Goal: Book appointment/travel/reservation

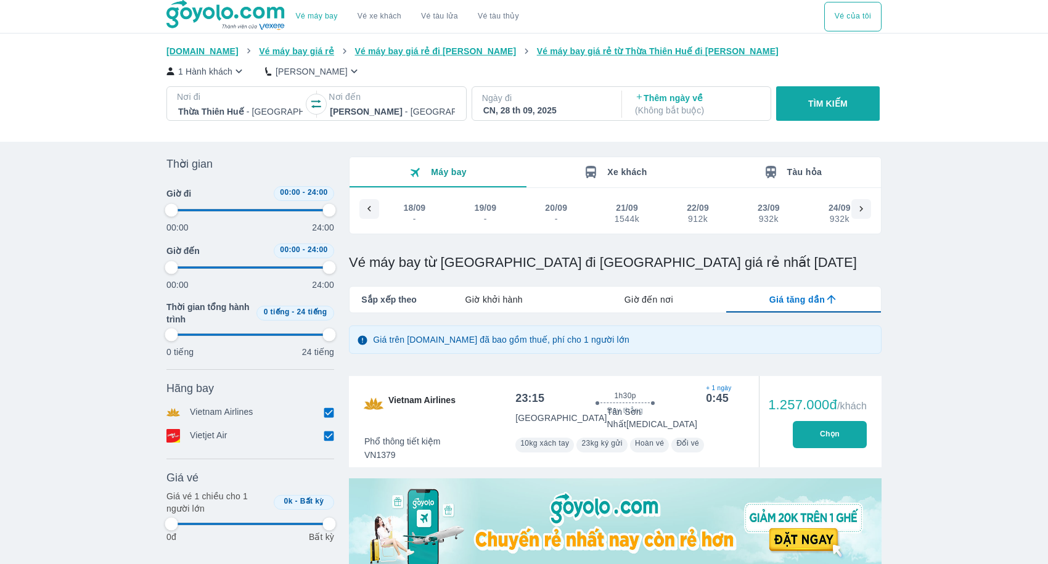
scroll to position [0, 519]
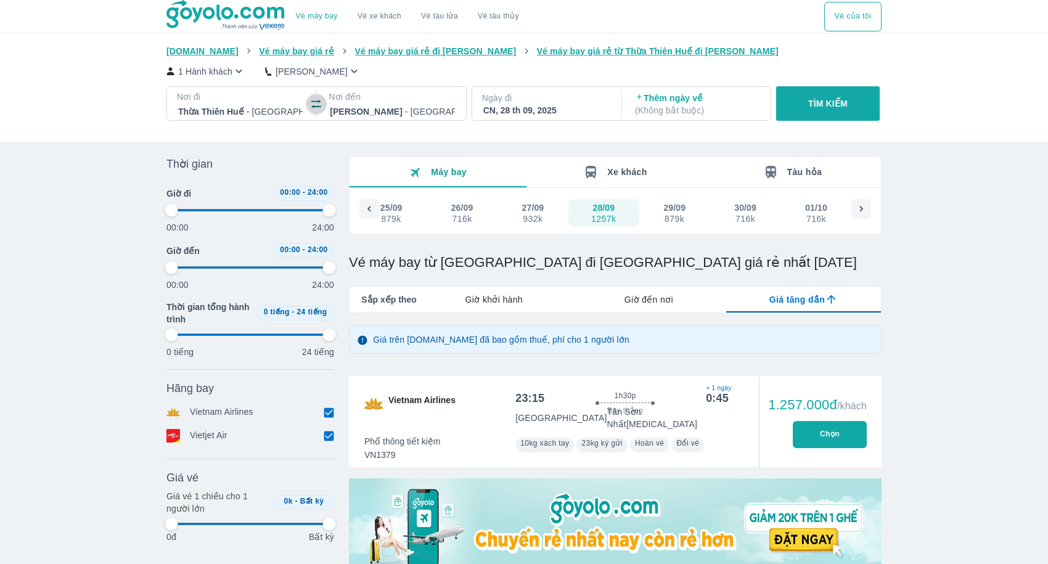
click at [320, 105] on icon "button" at bounding box center [316, 104] width 12 height 12
type input "97.9166666666667"
click at [361, 115] on div at bounding box center [392, 111] width 124 height 15
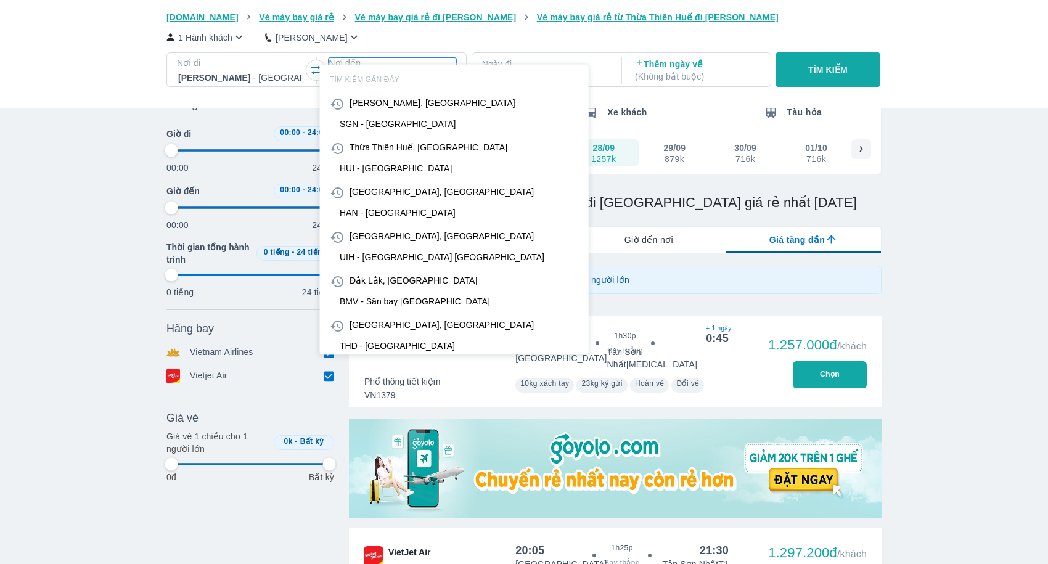
scroll to position [71, 0]
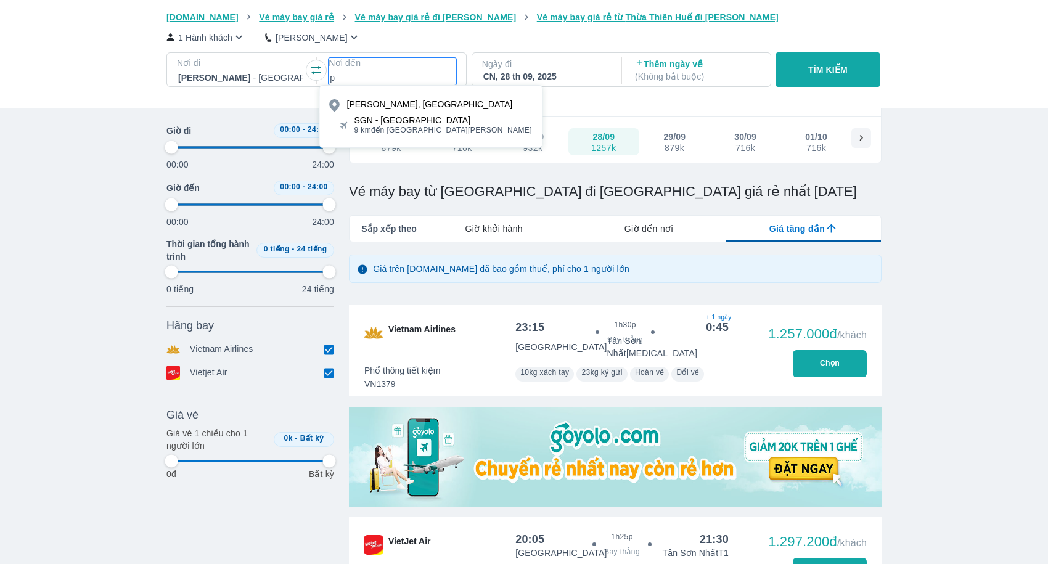
type input "px"
type input "97.9166666666667"
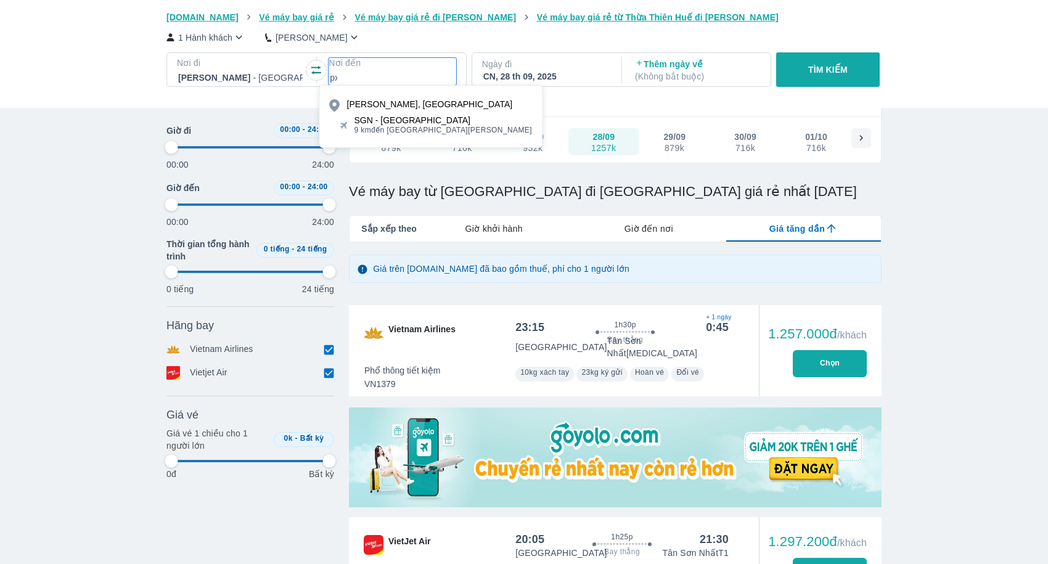
type input "97.9166666666667"
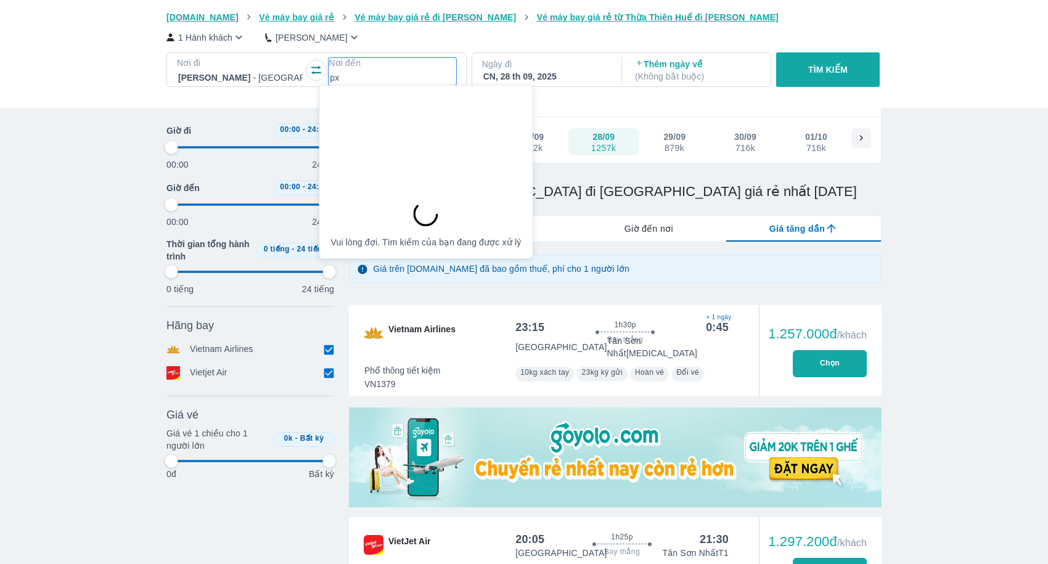
type input "97.9166666666667"
type input "pxy"
type input "97.9166666666667"
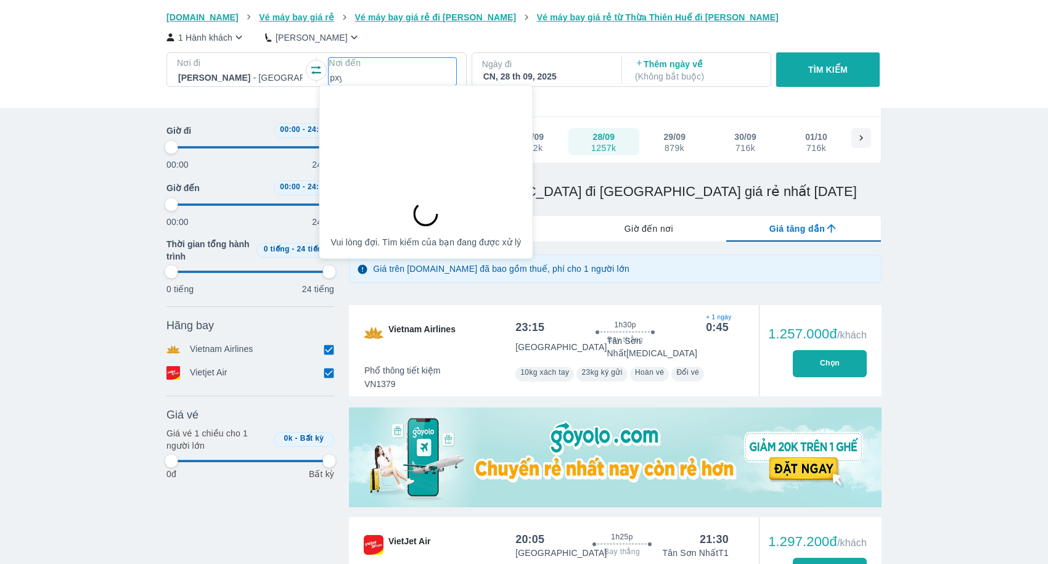
type input "97.9166666666667"
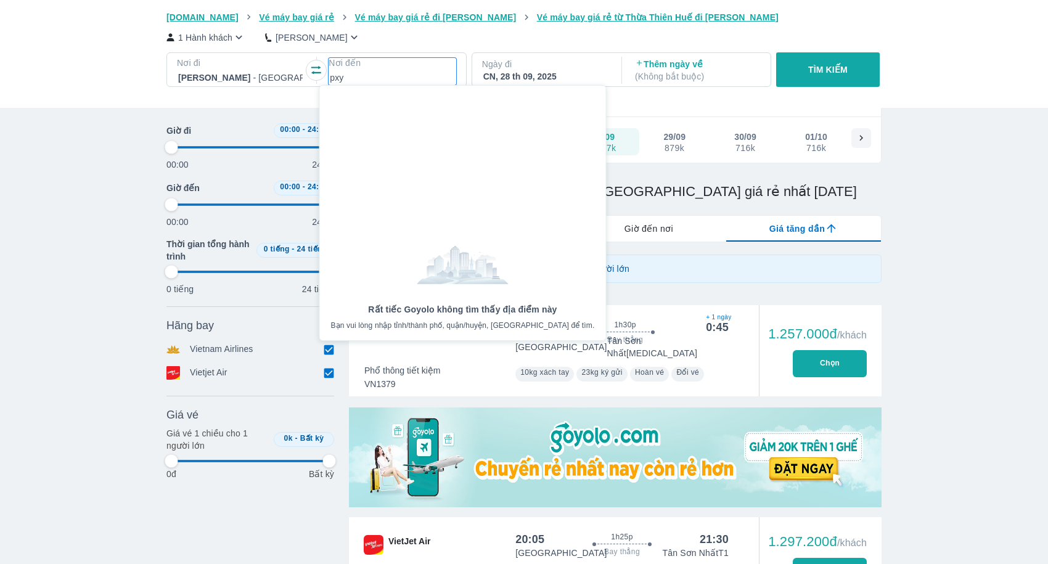
type input "px"
type input "97.9166666666667"
type input "pxu"
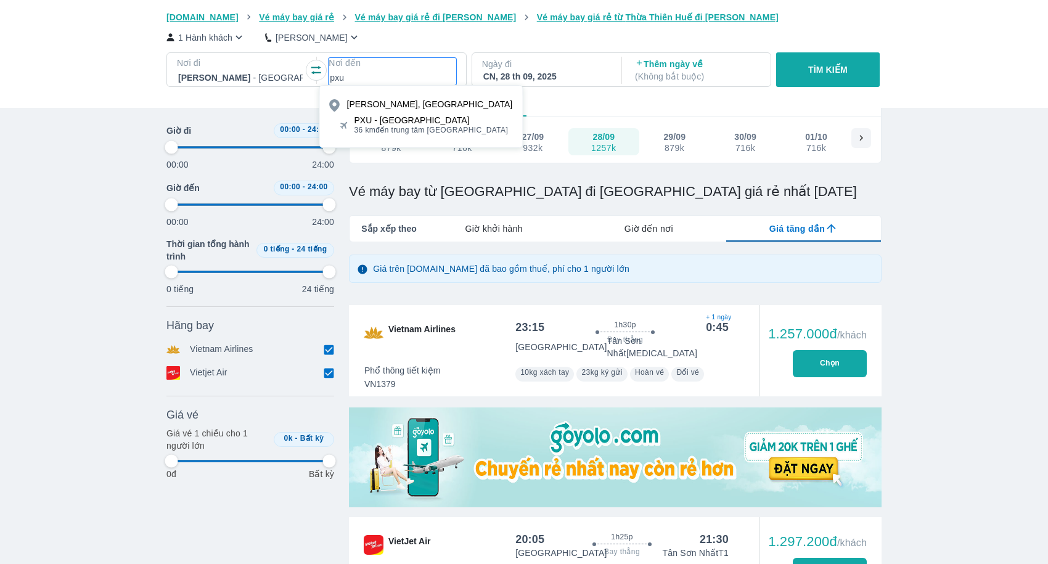
type input "97.9166666666667"
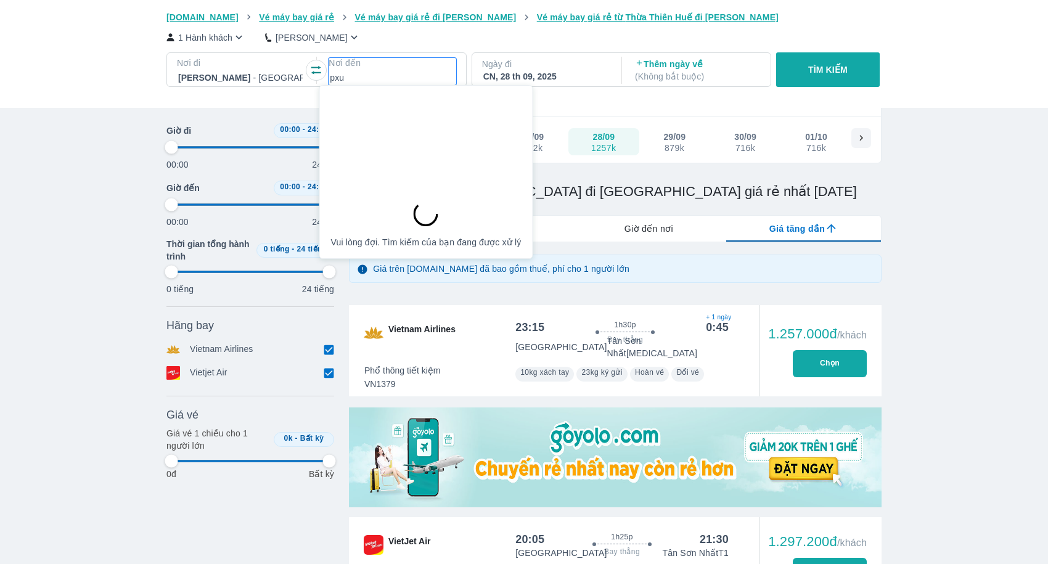
type input "97.9166666666667"
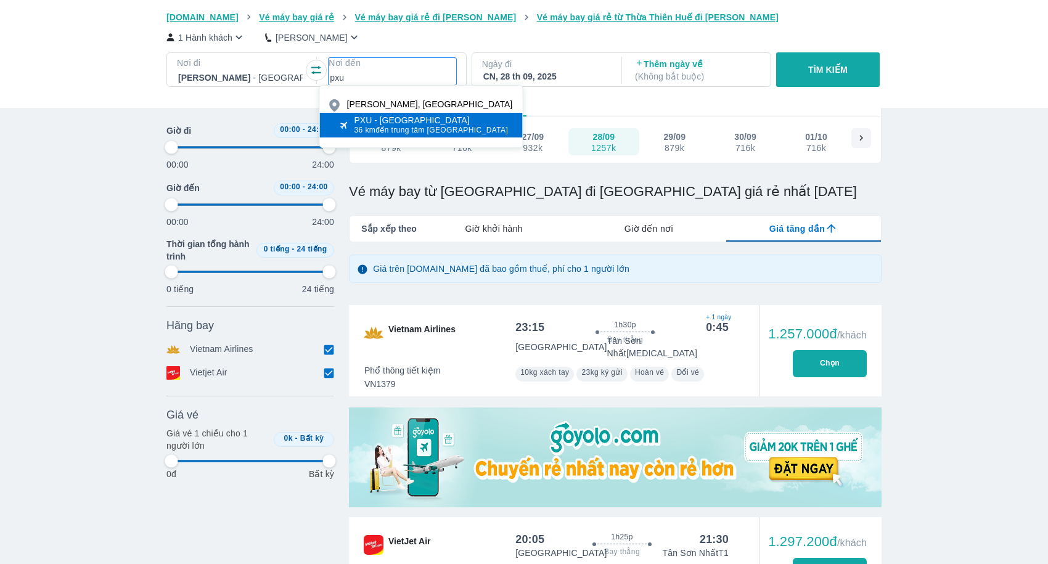
type input "pxu"
click at [386, 126] on span "36 km đến trung tâm [GEOGRAPHIC_DATA]" at bounding box center [431, 130] width 154 height 10
type input "97.9166666666667"
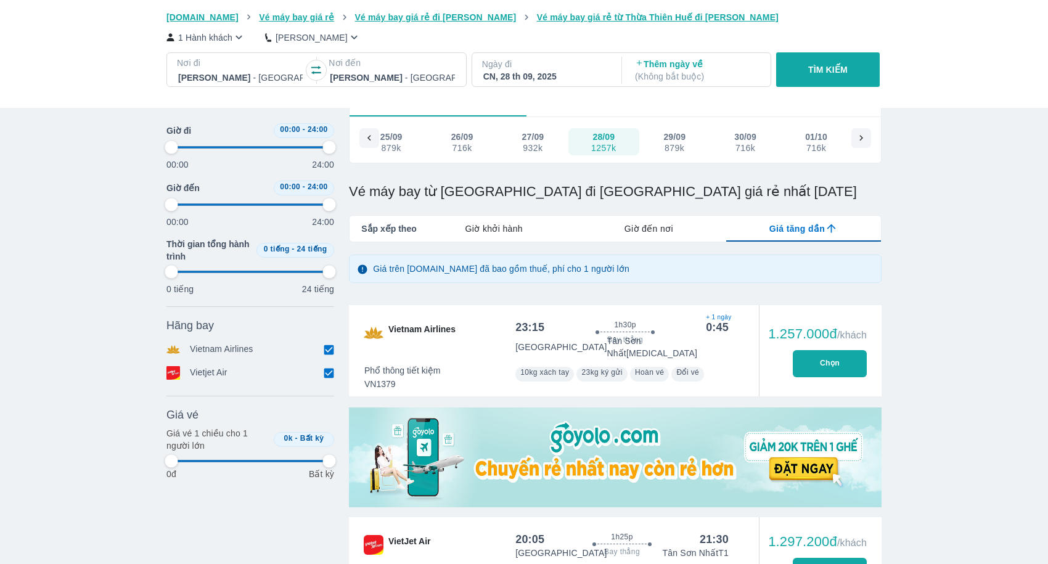
click at [549, 86] on div "Ngày đi [GEOGRAPHIC_DATA], 28 th 09, 2025" at bounding box center [545, 70] width 147 height 35
click at [587, 67] on p "Ngày đi" at bounding box center [545, 64] width 127 height 12
type input "97.9166666666667"
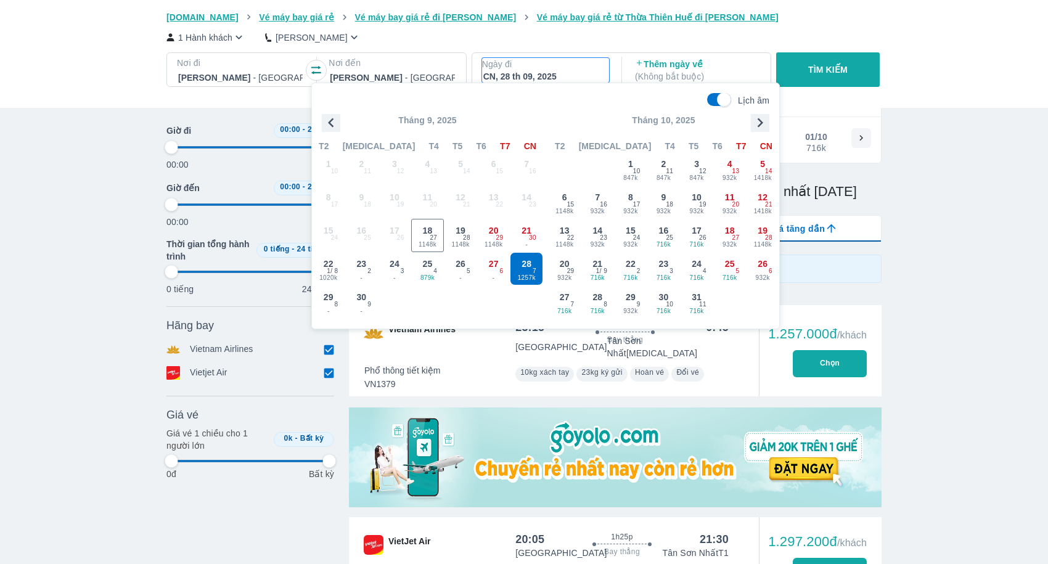
type input "97.9166666666667"
click at [470, 248] on span "932k" at bounding box center [460, 245] width 32 height 10
type input "97.9166666666667"
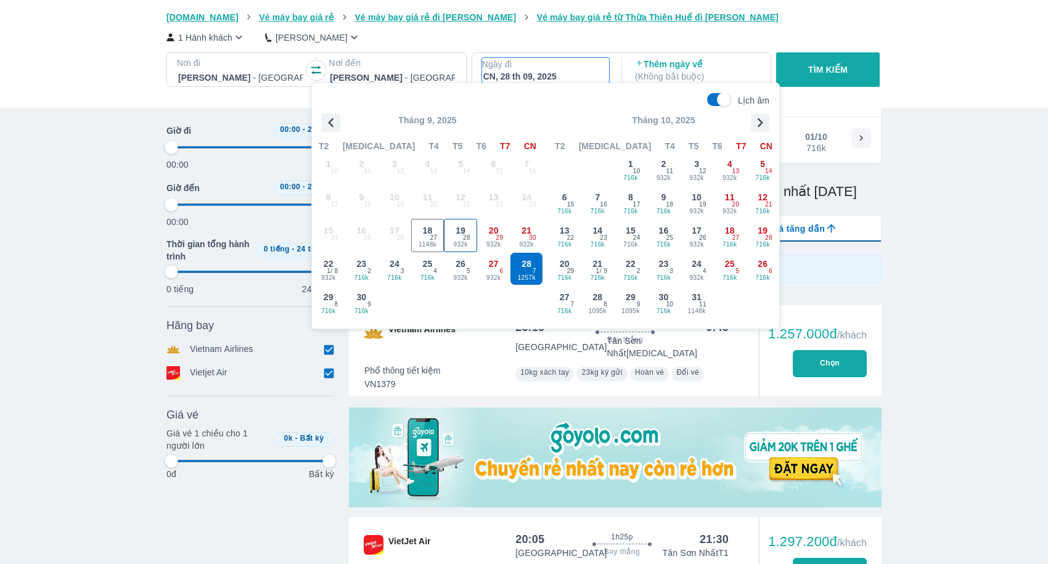
type input "97.9166666666667"
checkbox input "false"
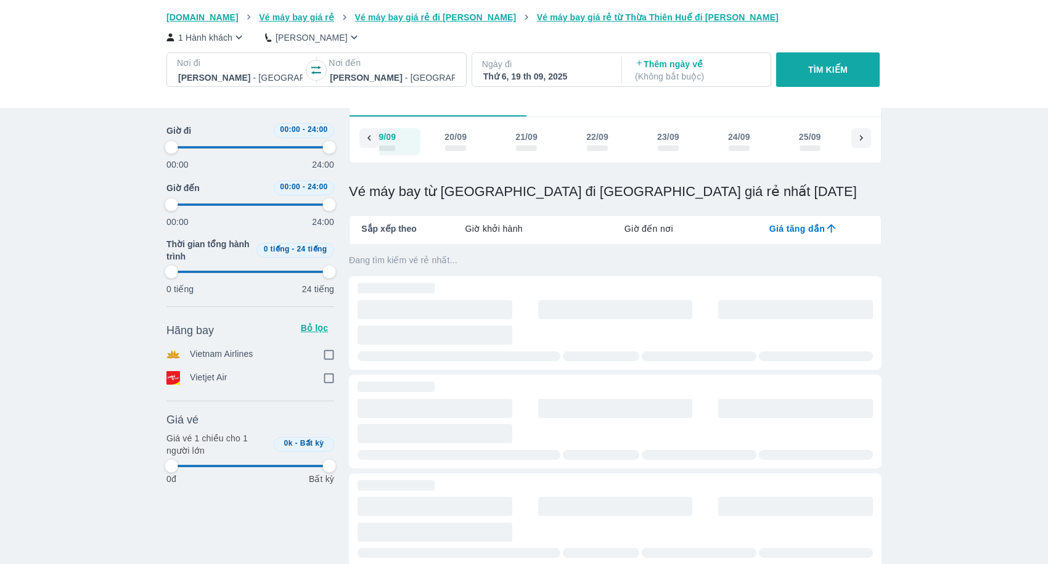
scroll to position [0, 71]
type input "97.9166666666667"
checkbox input "true"
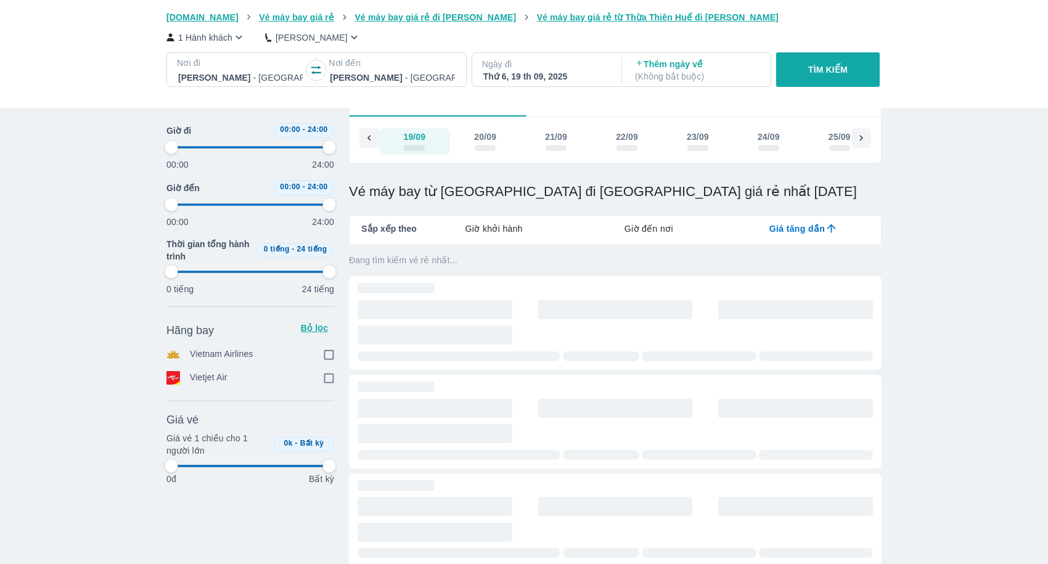
checkbox input "true"
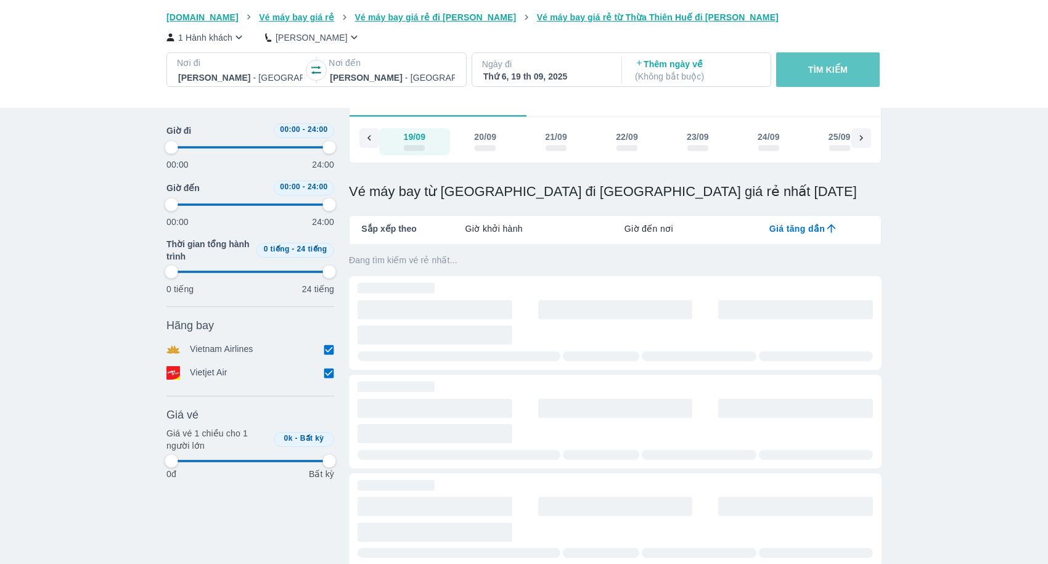
click at [828, 81] on button "TÌM KIẾM" at bounding box center [827, 69] width 103 height 35
type input "97.9166666666667"
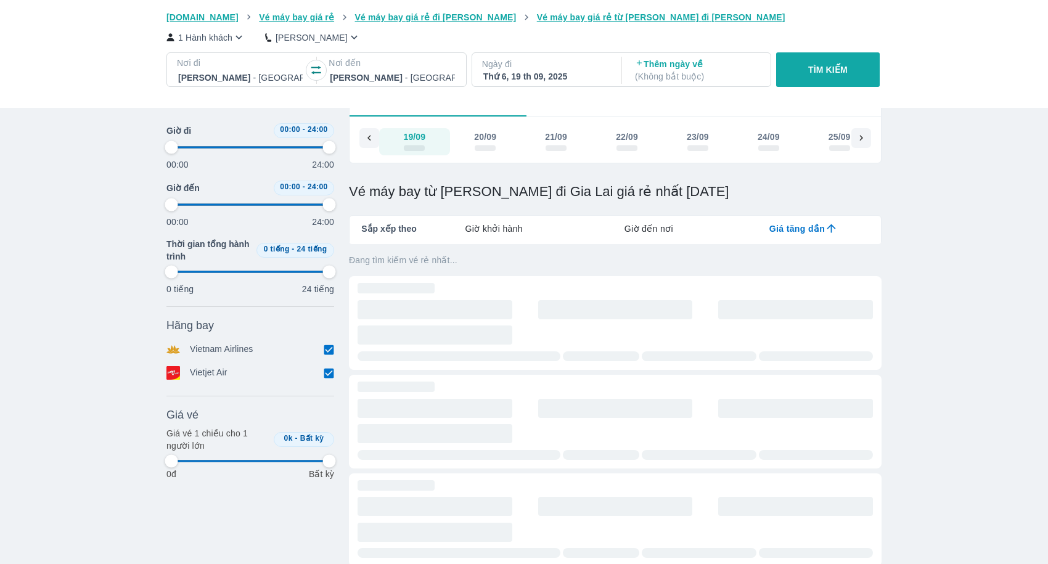
type input "97.9166666666667"
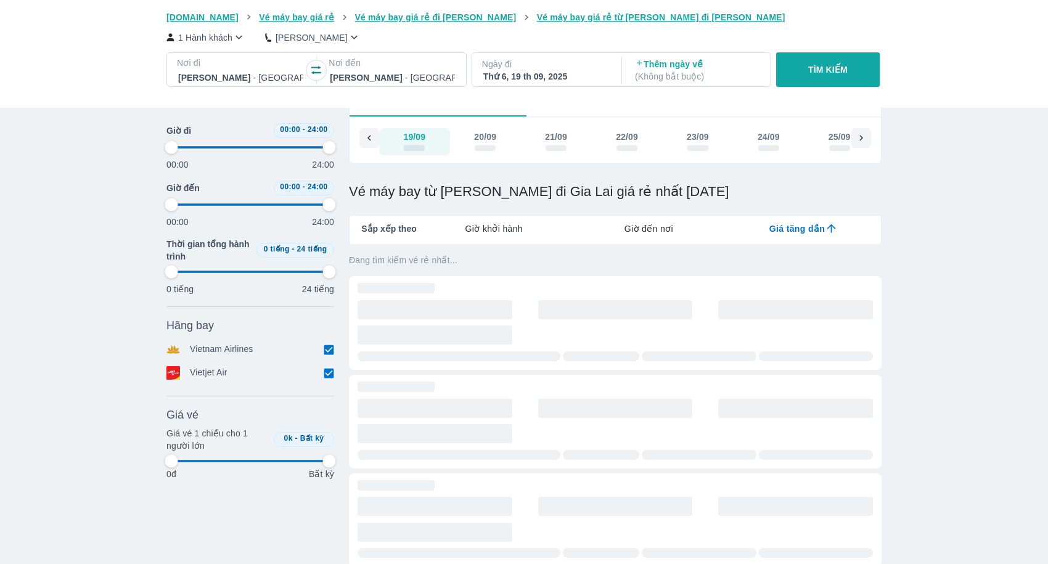
type input "97.9166666666667"
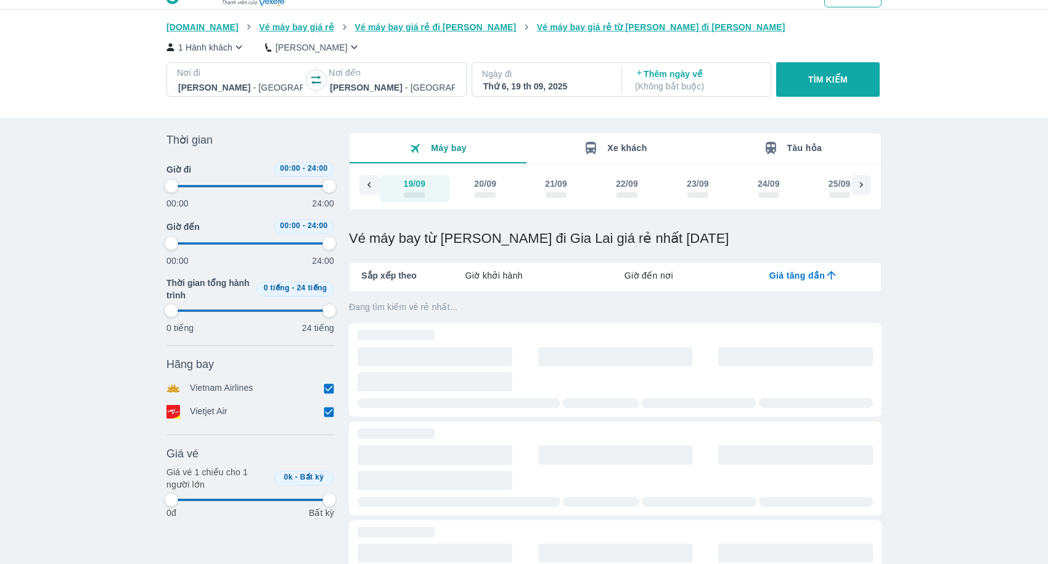
type input "97.9166666666667"
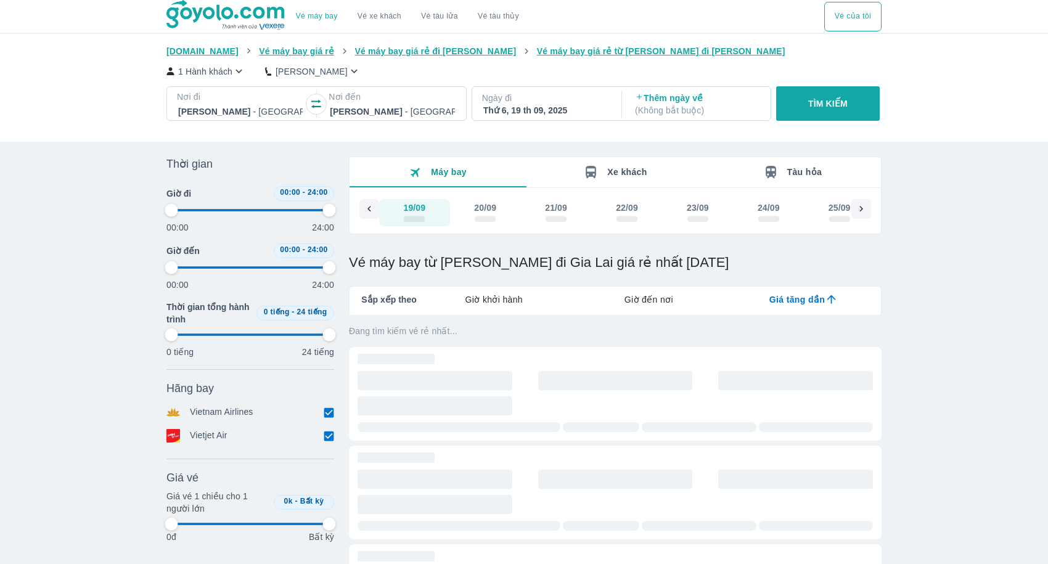
type input "97.9166666666667"
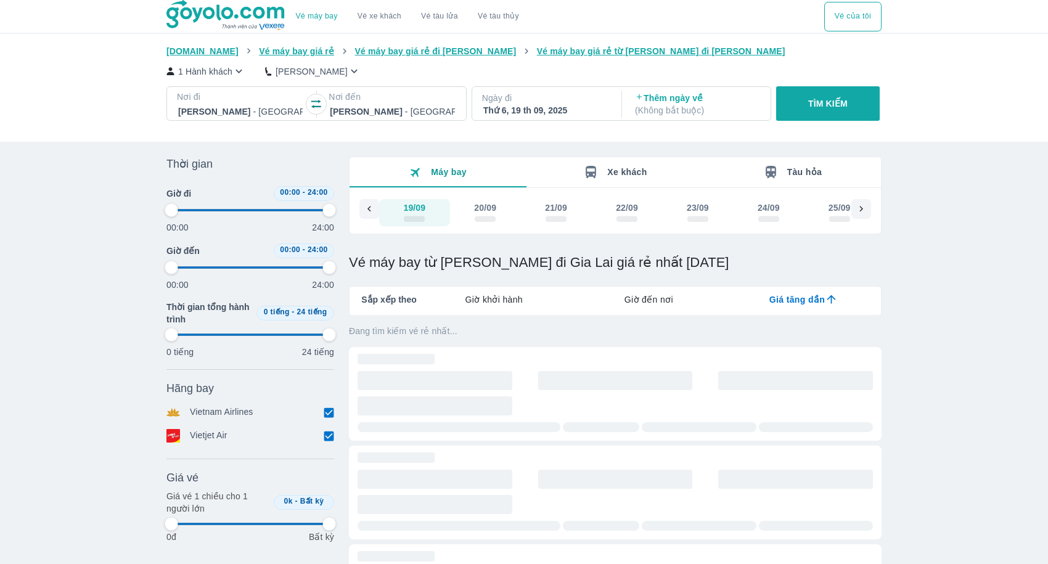
type input "97.9166666666667"
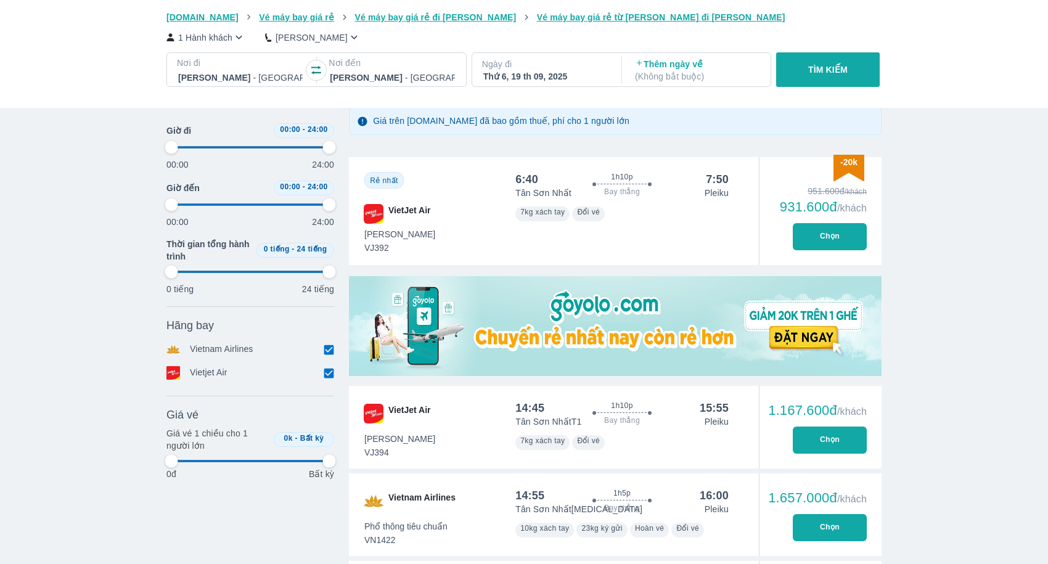
scroll to position [219, 0]
type input "97.9166666666667"
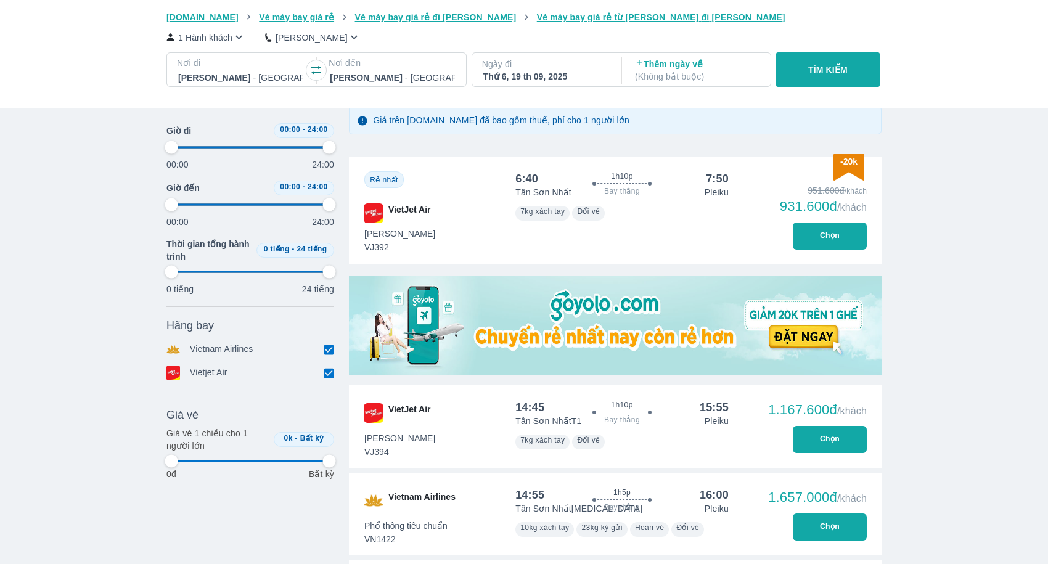
type input "97.9166666666667"
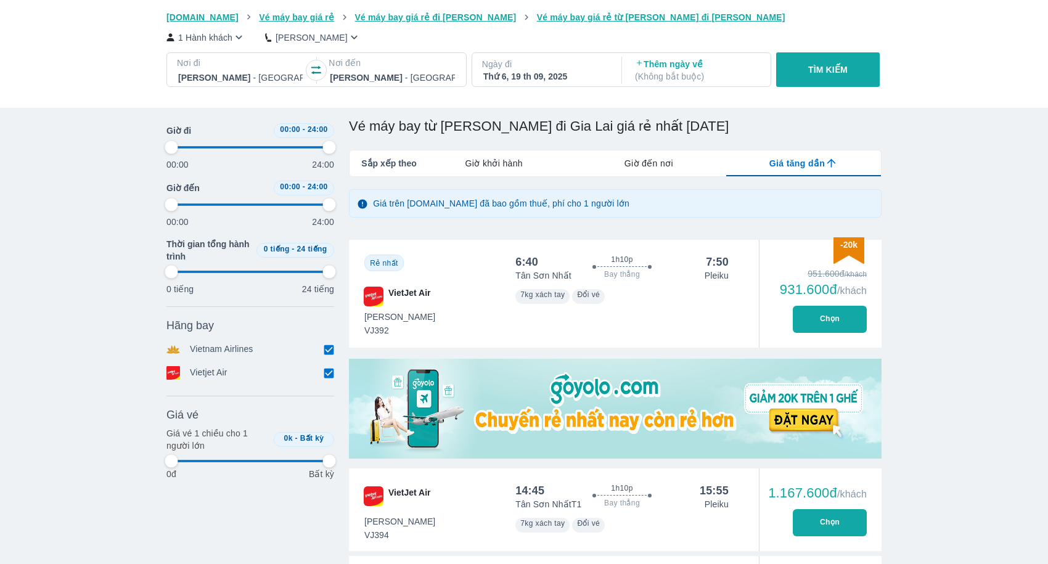
scroll to position [136, 0]
type input "97.9166666666667"
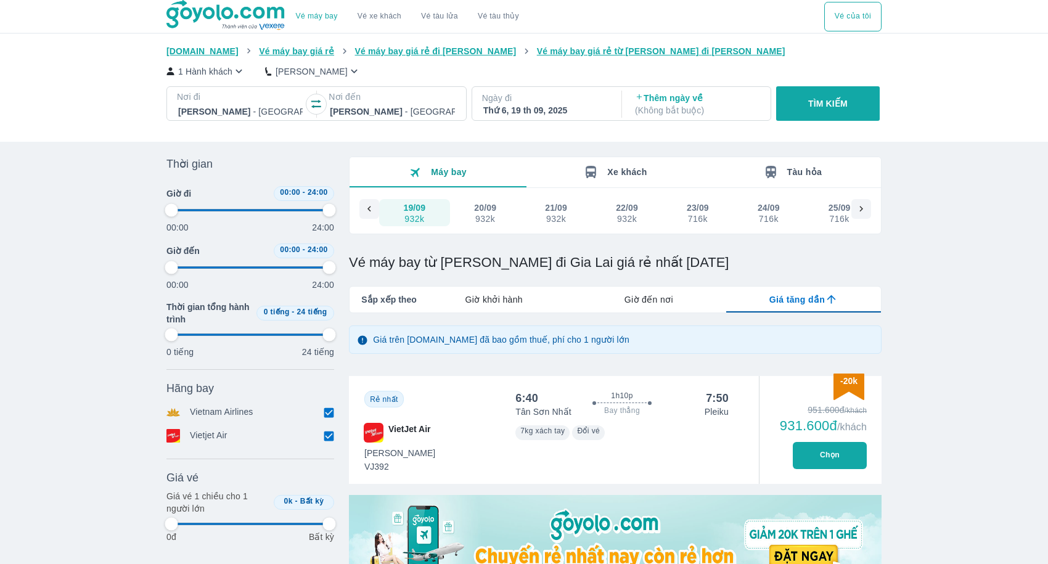
type input "97.9166666666667"
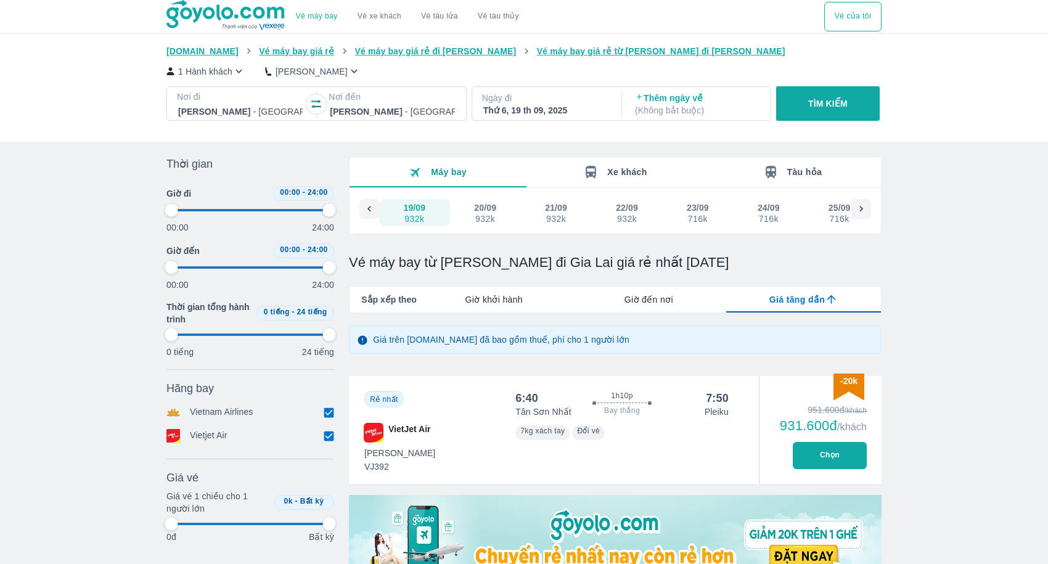
type input "97.9166666666667"
click at [799, 109] on button "TÌM KIẾM" at bounding box center [827, 103] width 103 height 35
type input "97.9166666666667"
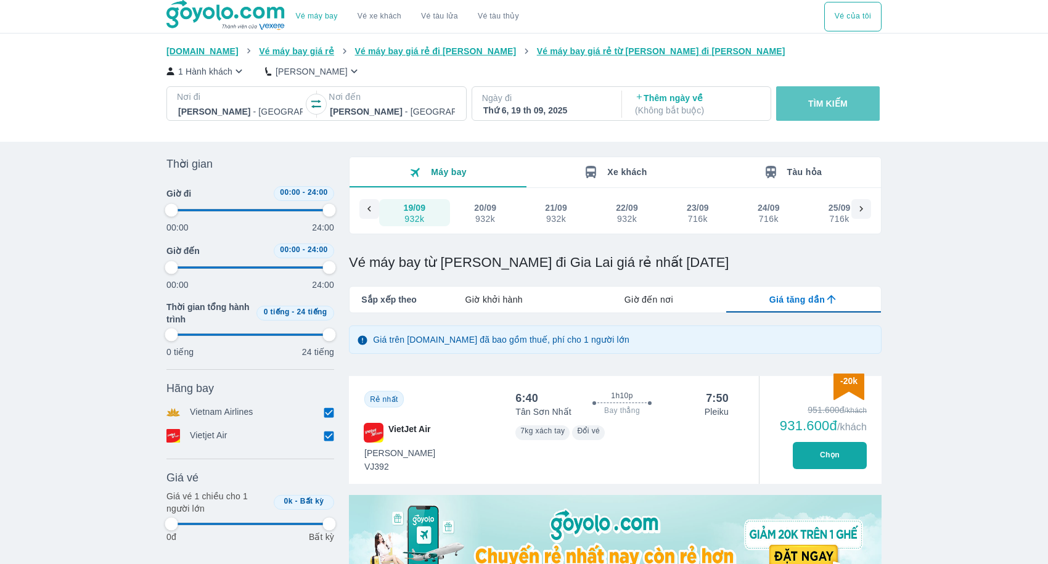
type input "97.9166666666667"
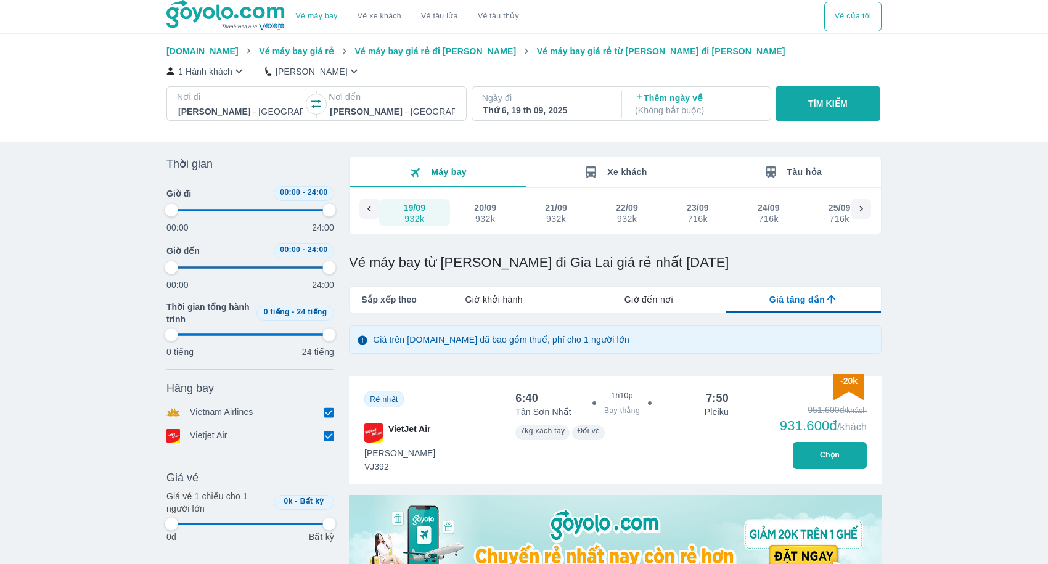
type input "97.9166666666667"
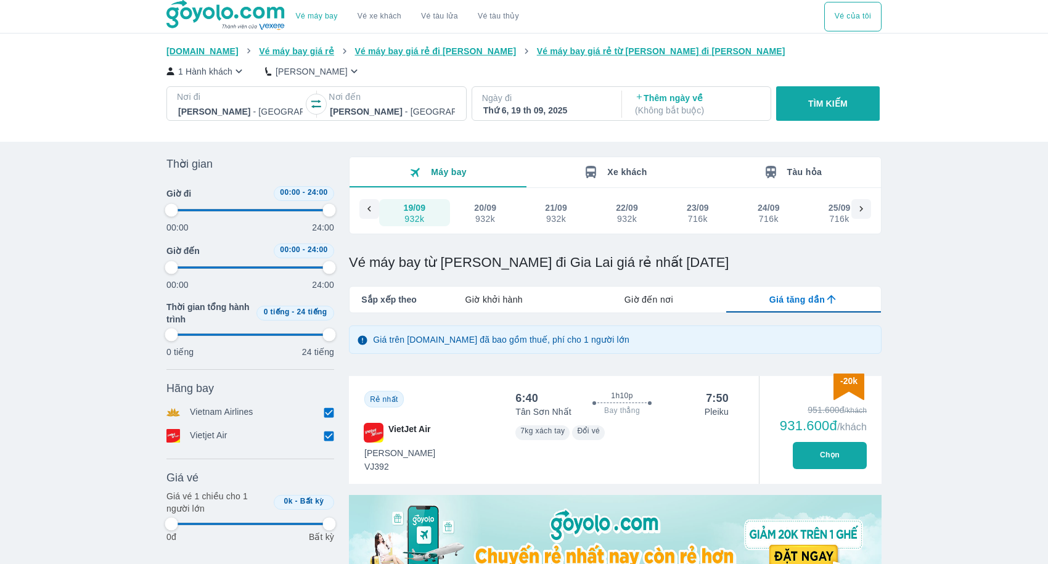
type input "97.9166666666667"
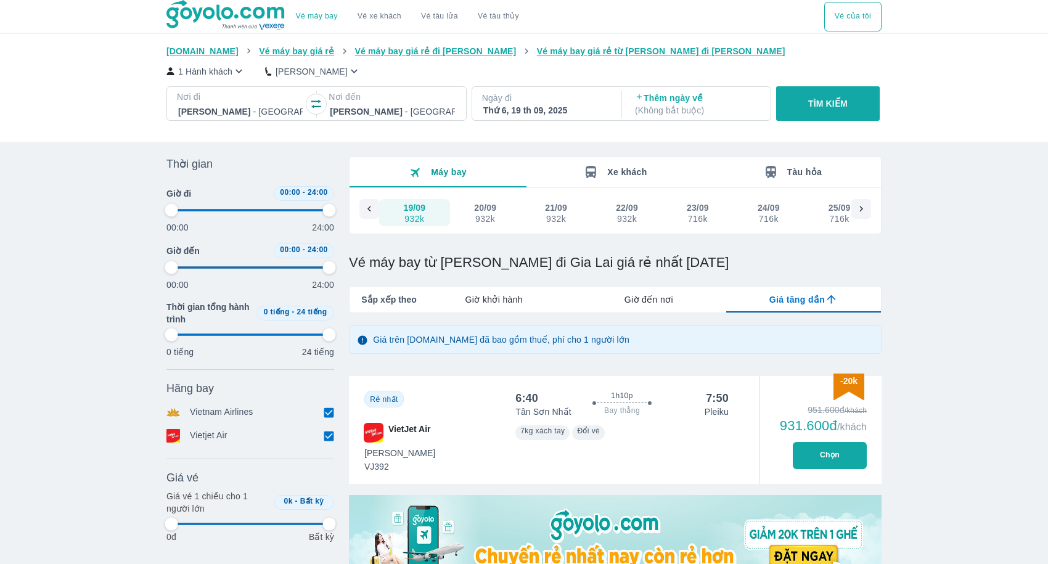
click at [845, 85] on div "1 Hành khách Phổ Thông Nơi đi [GEOGRAPHIC_DATA] - [GEOGRAPHIC_DATA] Nơi đến [GE…" at bounding box center [523, 93] width 715 height 73
type input "97.9166666666667"
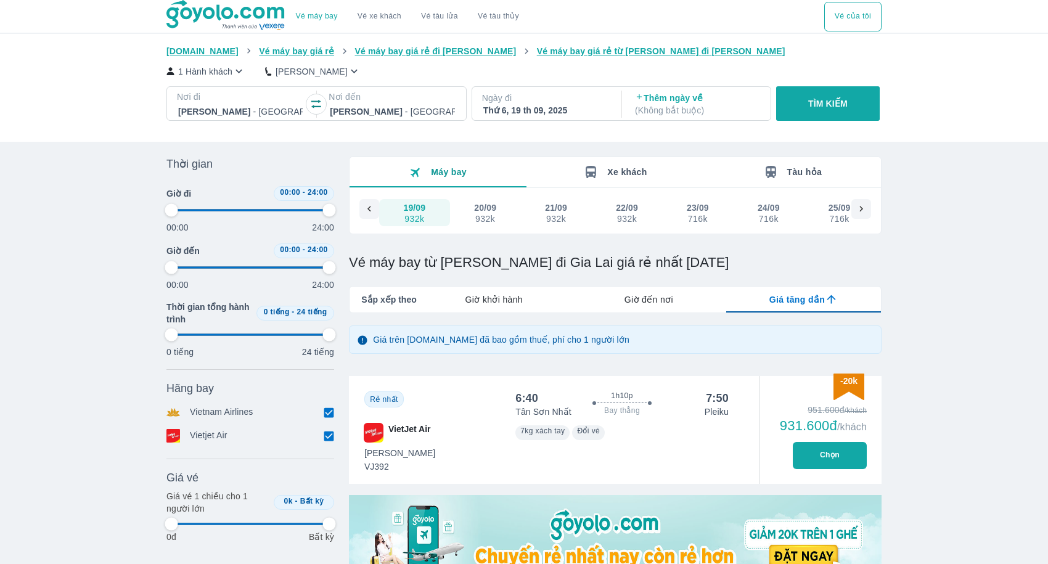
type input "97.9166666666667"
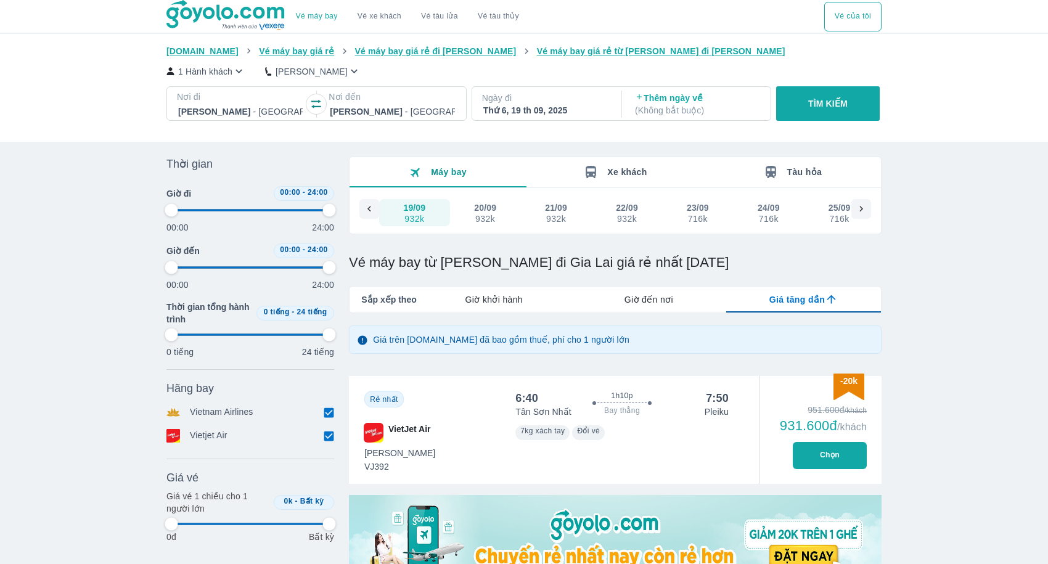
type input "97.9166666666667"
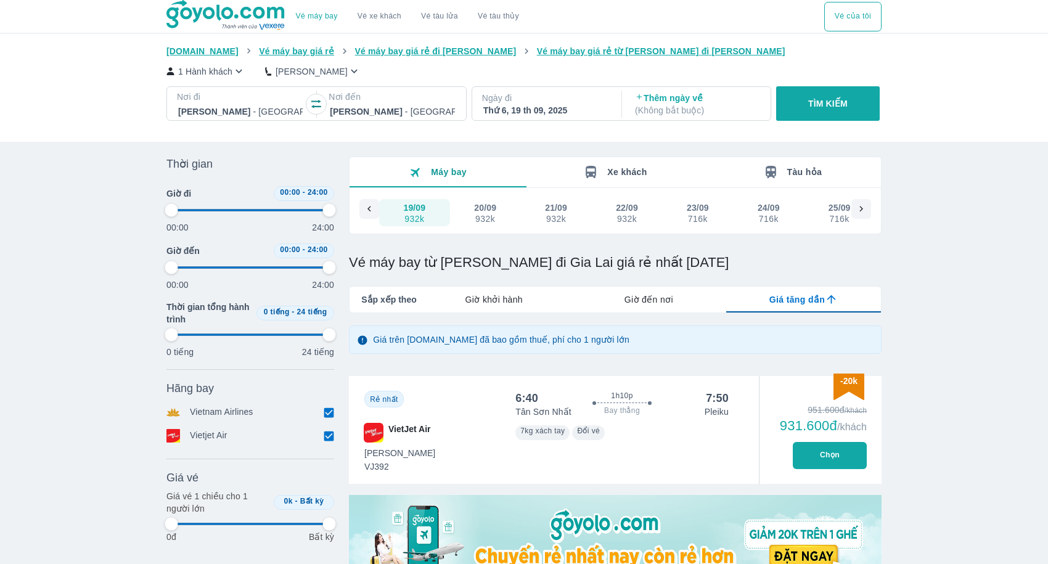
type input "97.9166666666667"
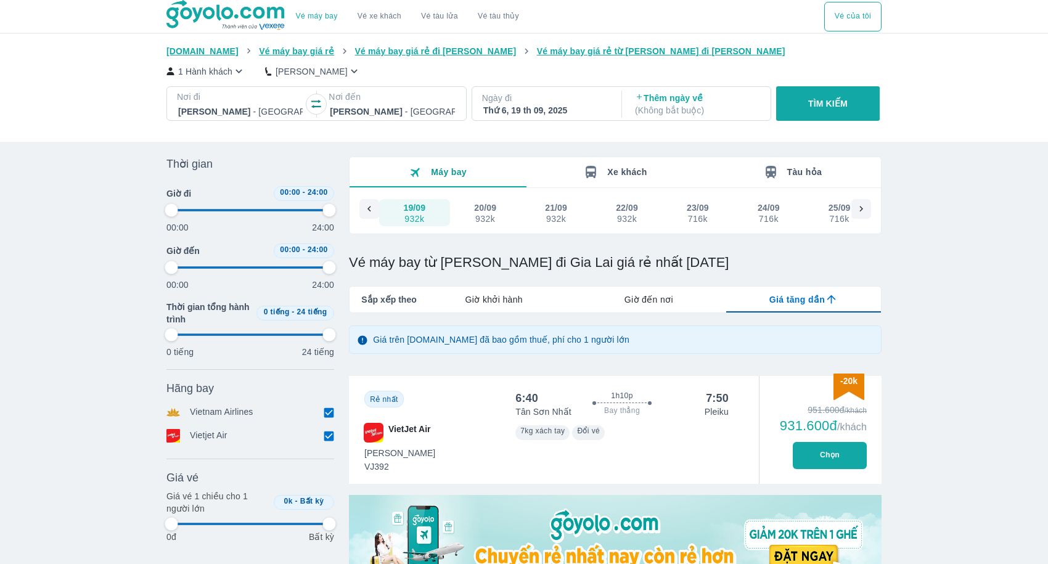
type input "97.9166666666667"
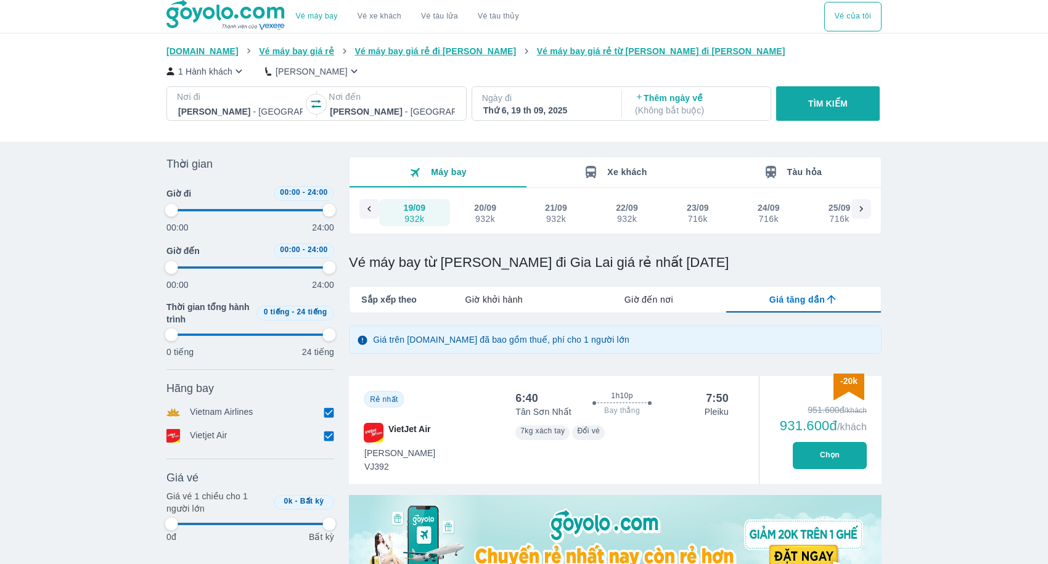
type input "97.9166666666667"
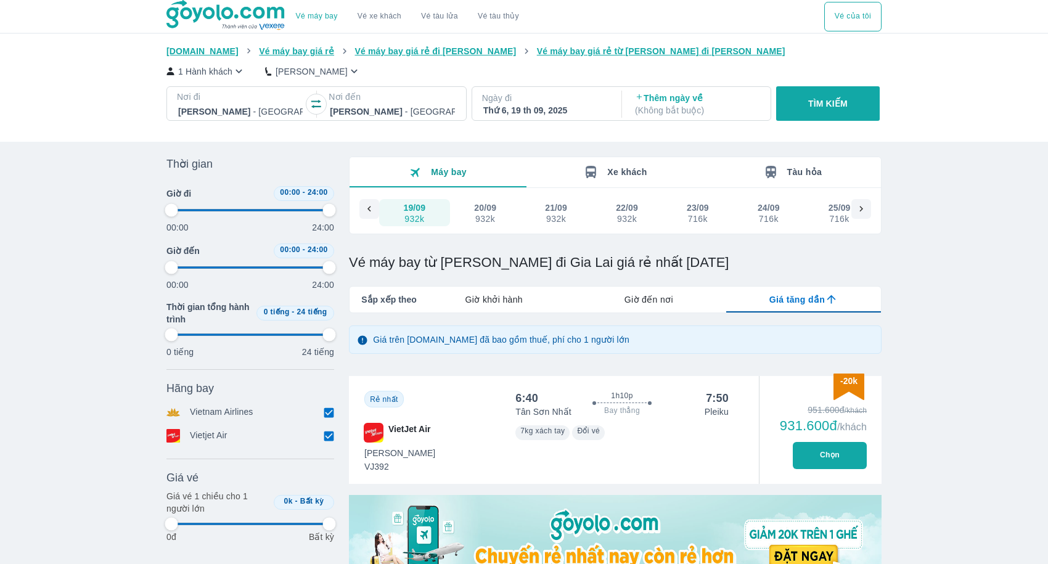
type input "97.9166666666667"
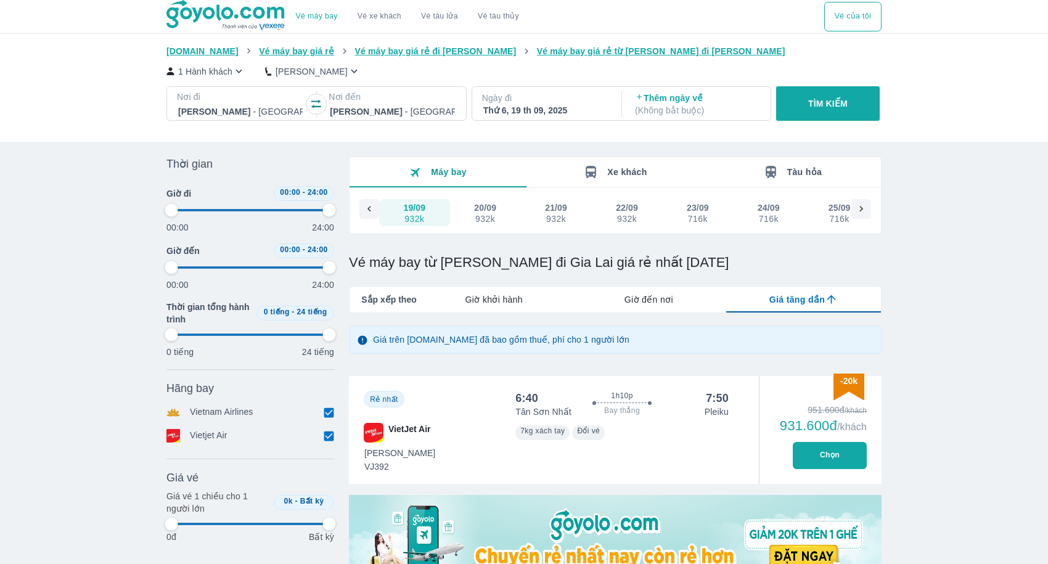
type input "97.9166666666667"
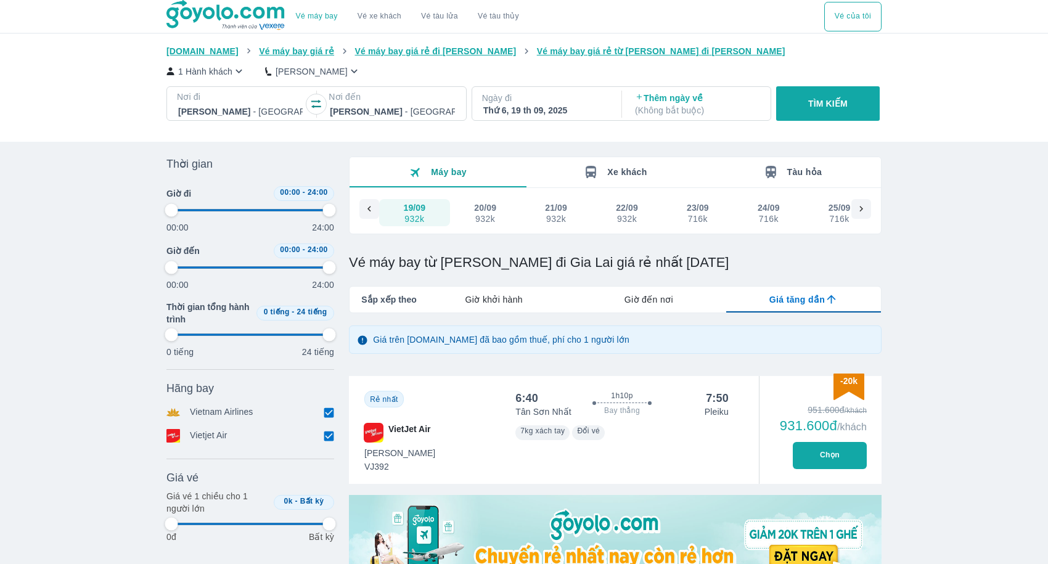
type input "97.9166666666667"
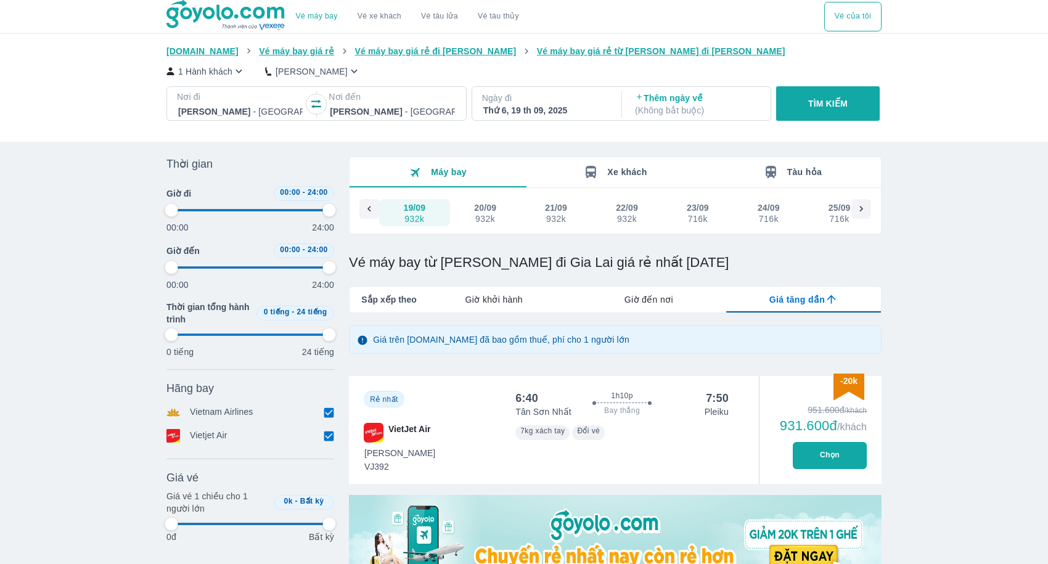
type input "97.9166666666667"
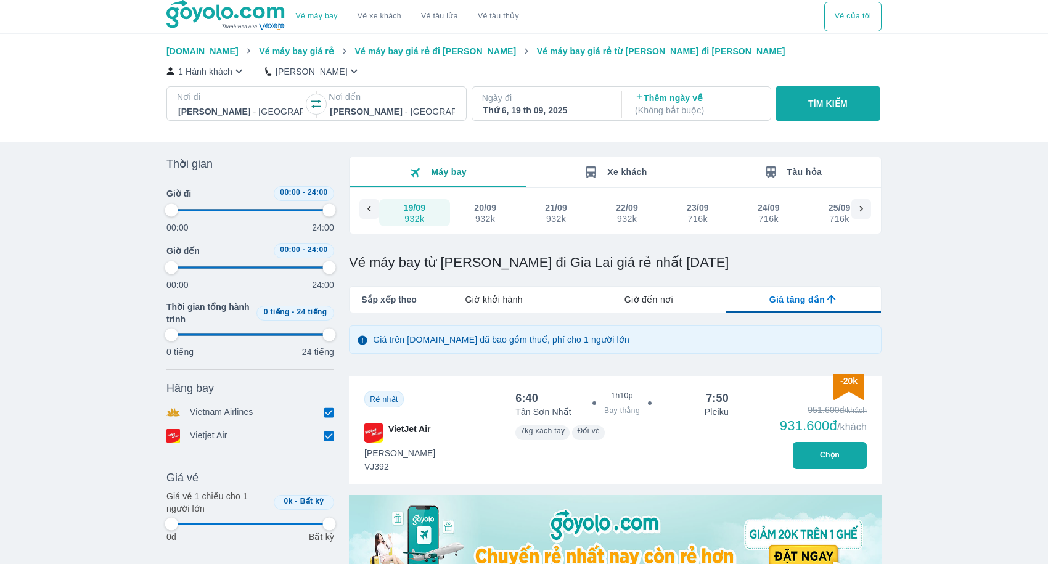
type input "97.9166666666667"
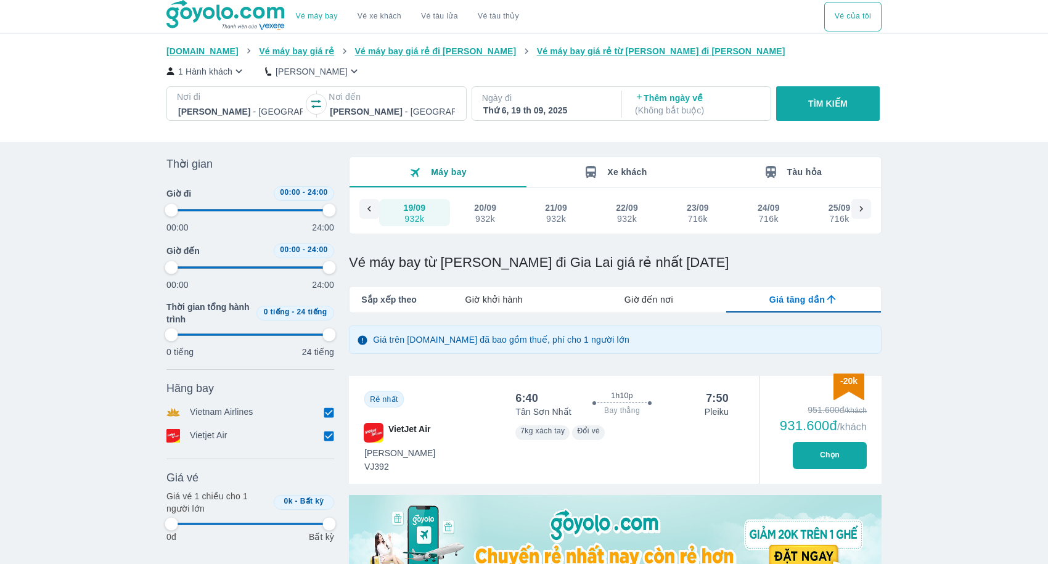
type input "97.9166666666667"
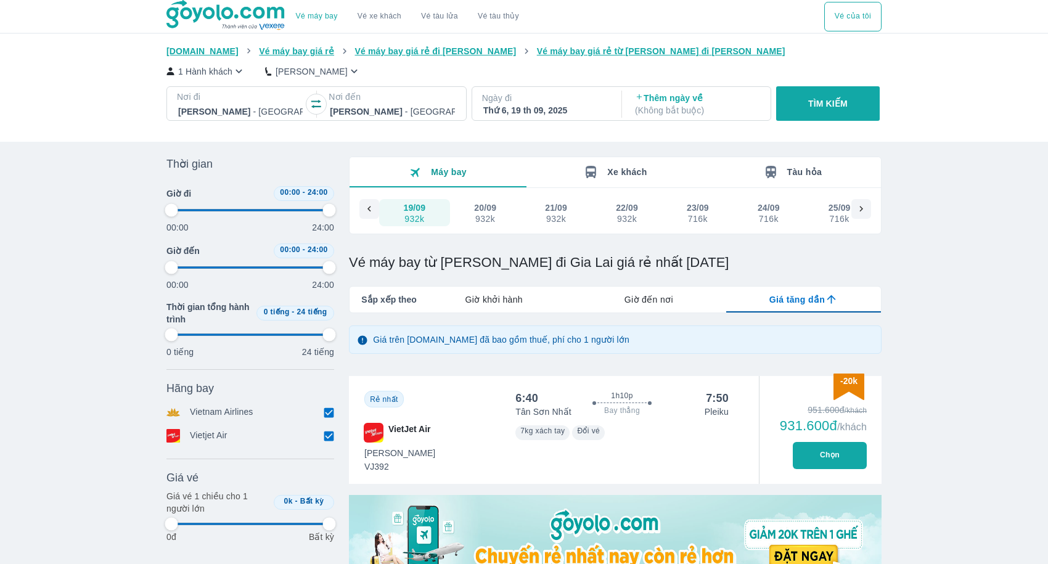
type input "97.9166666666667"
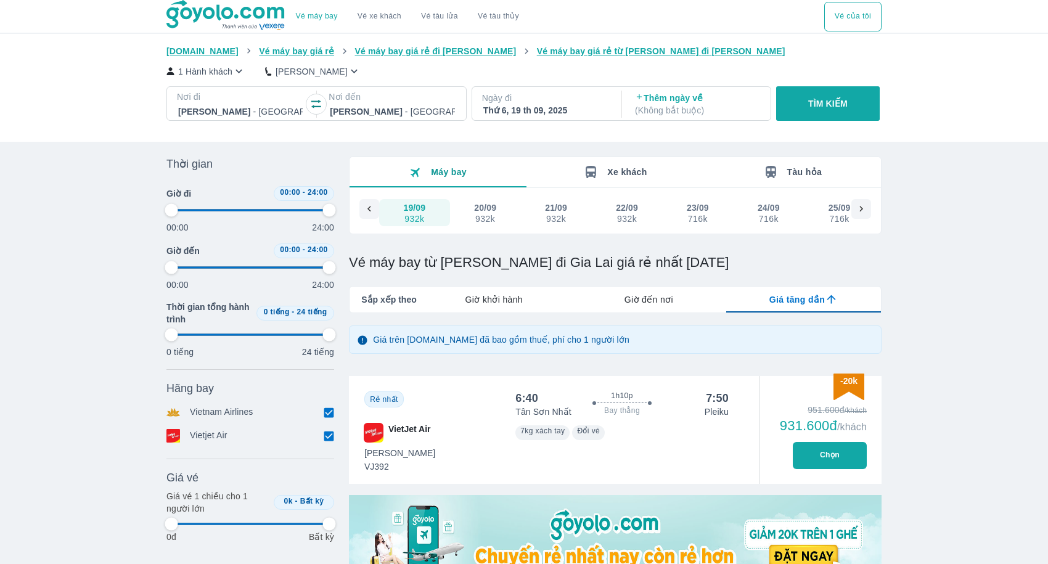
type input "97.9166666666667"
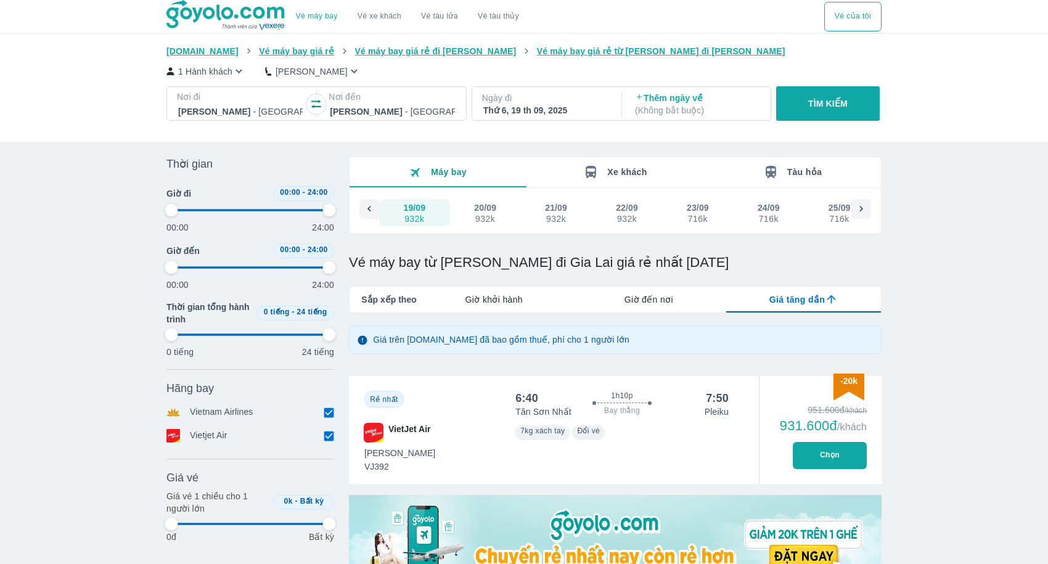
type input "97.9166666666667"
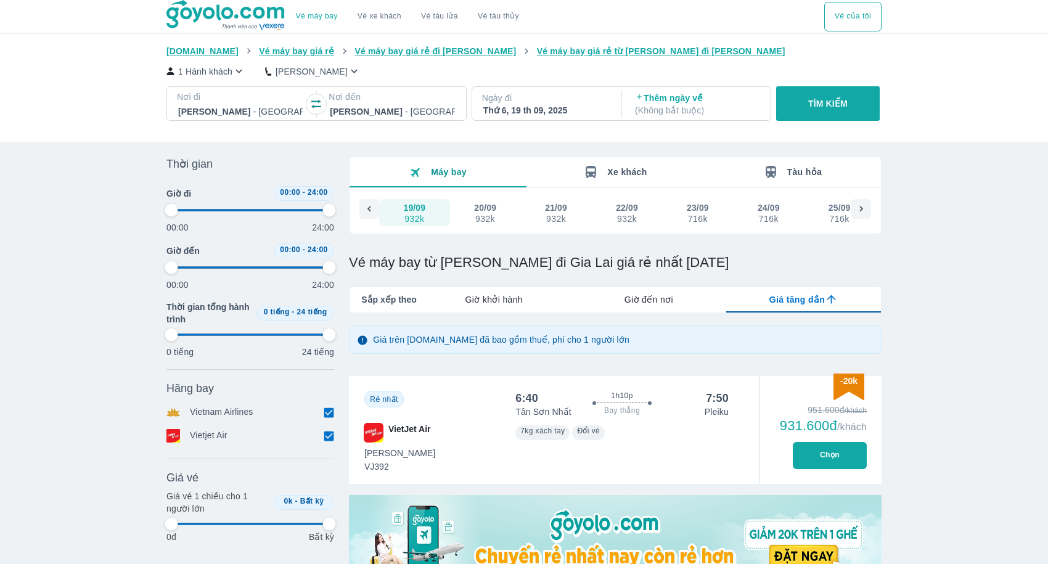
type input "97.9166666666667"
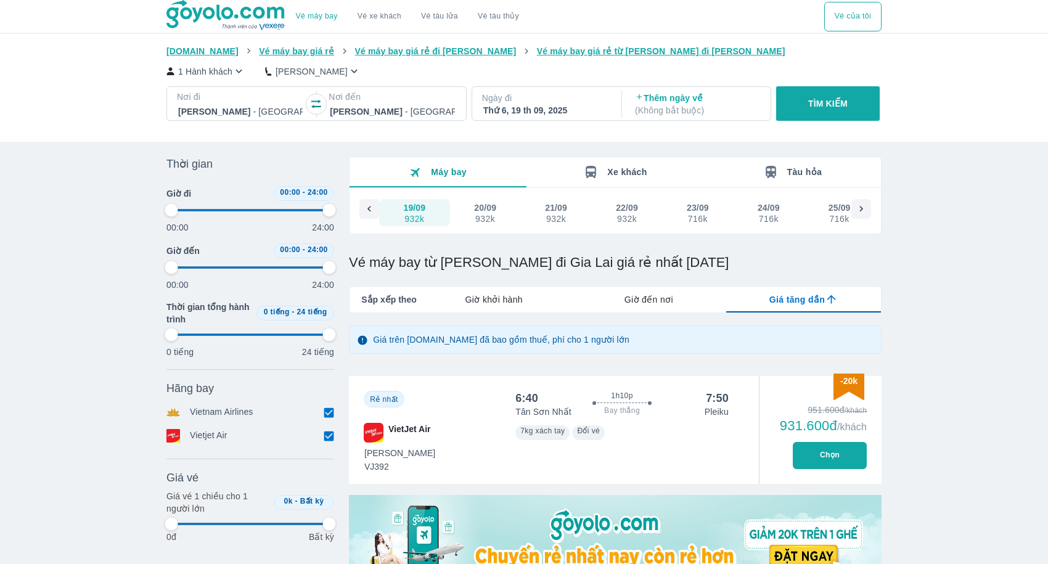
type input "97.9166666666667"
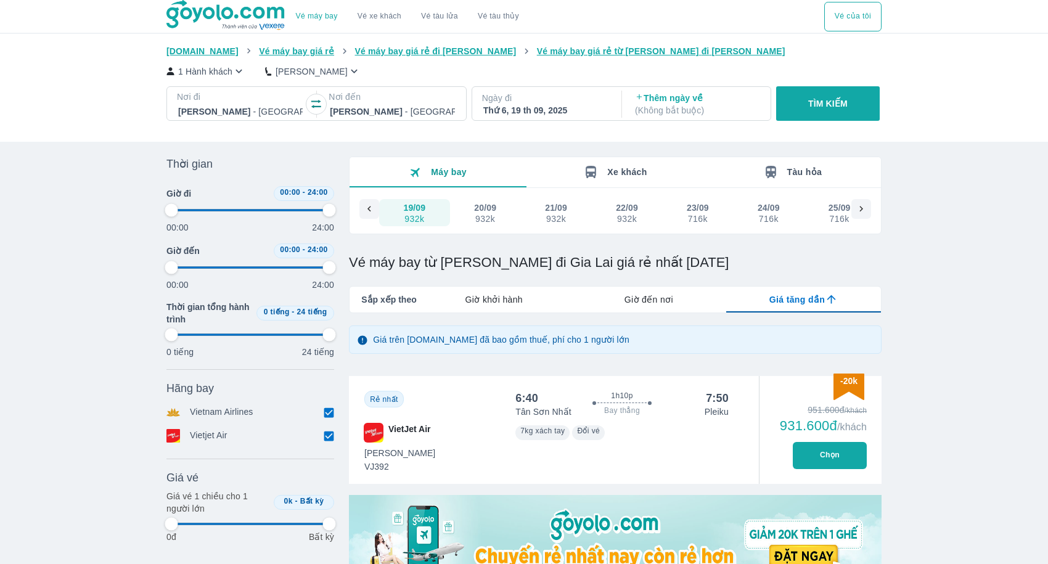
type input "97.9166666666667"
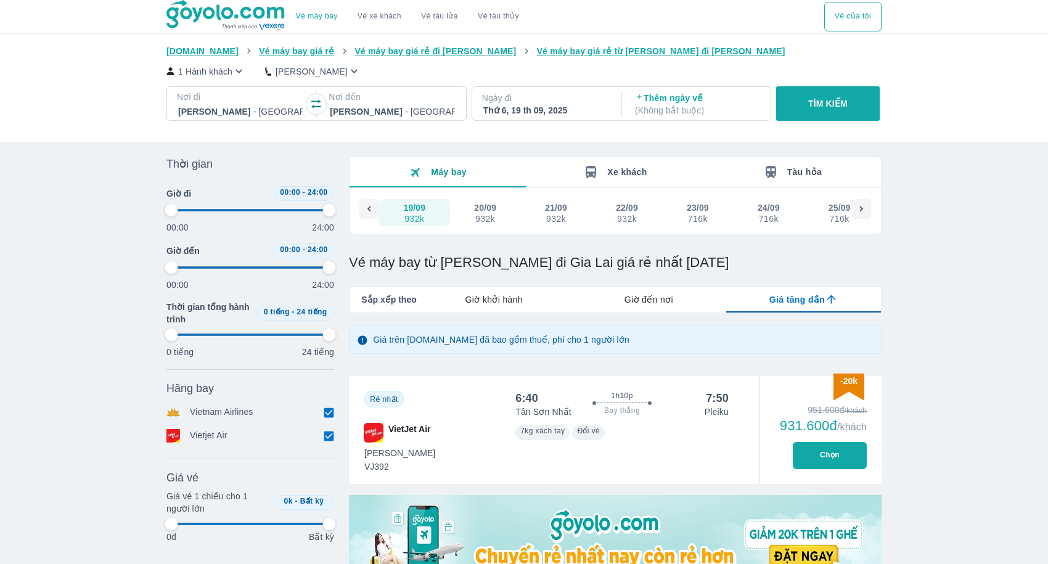
type input "97.9166666666667"
